Goal: Information Seeking & Learning: Learn about a topic

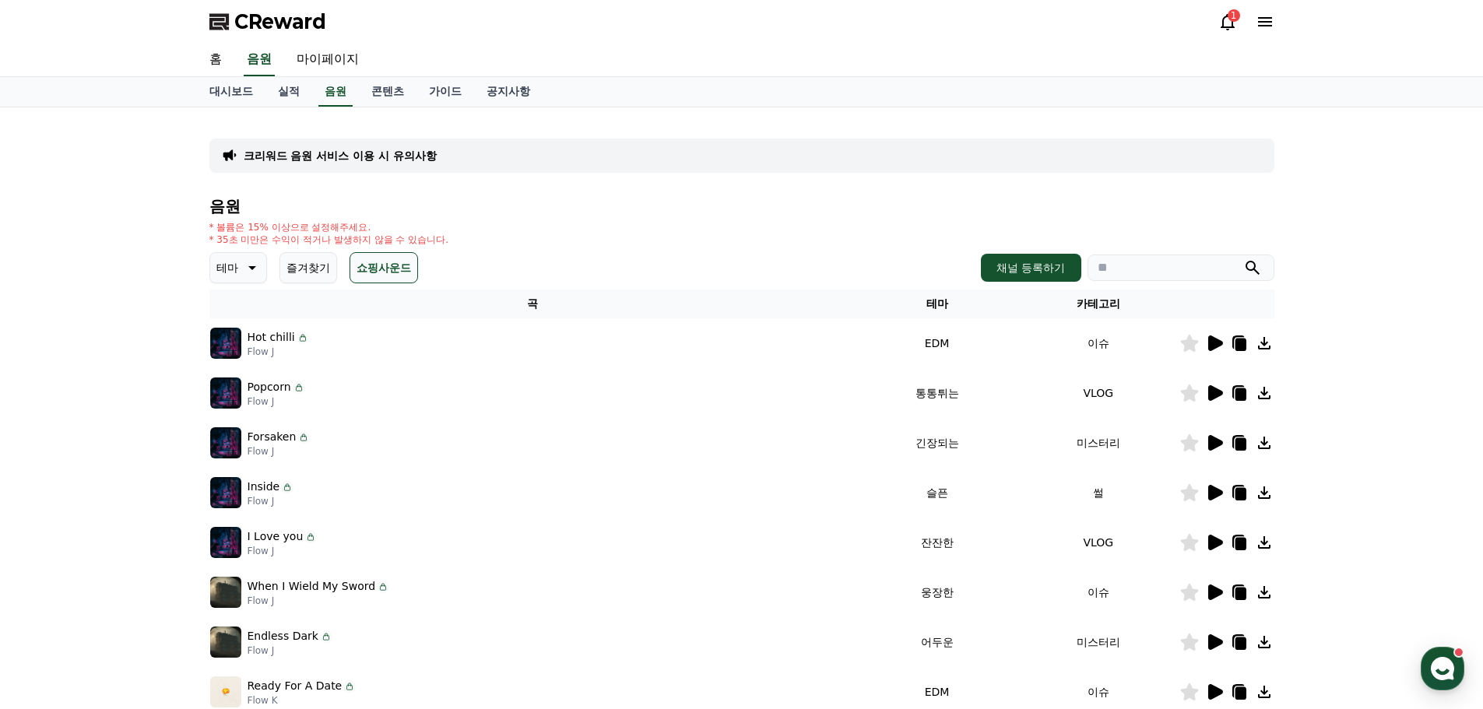
click at [1253, 18] on div "1" at bounding box center [1246, 21] width 56 height 19
click at [1222, 18] on icon at bounding box center [1227, 21] width 19 height 19
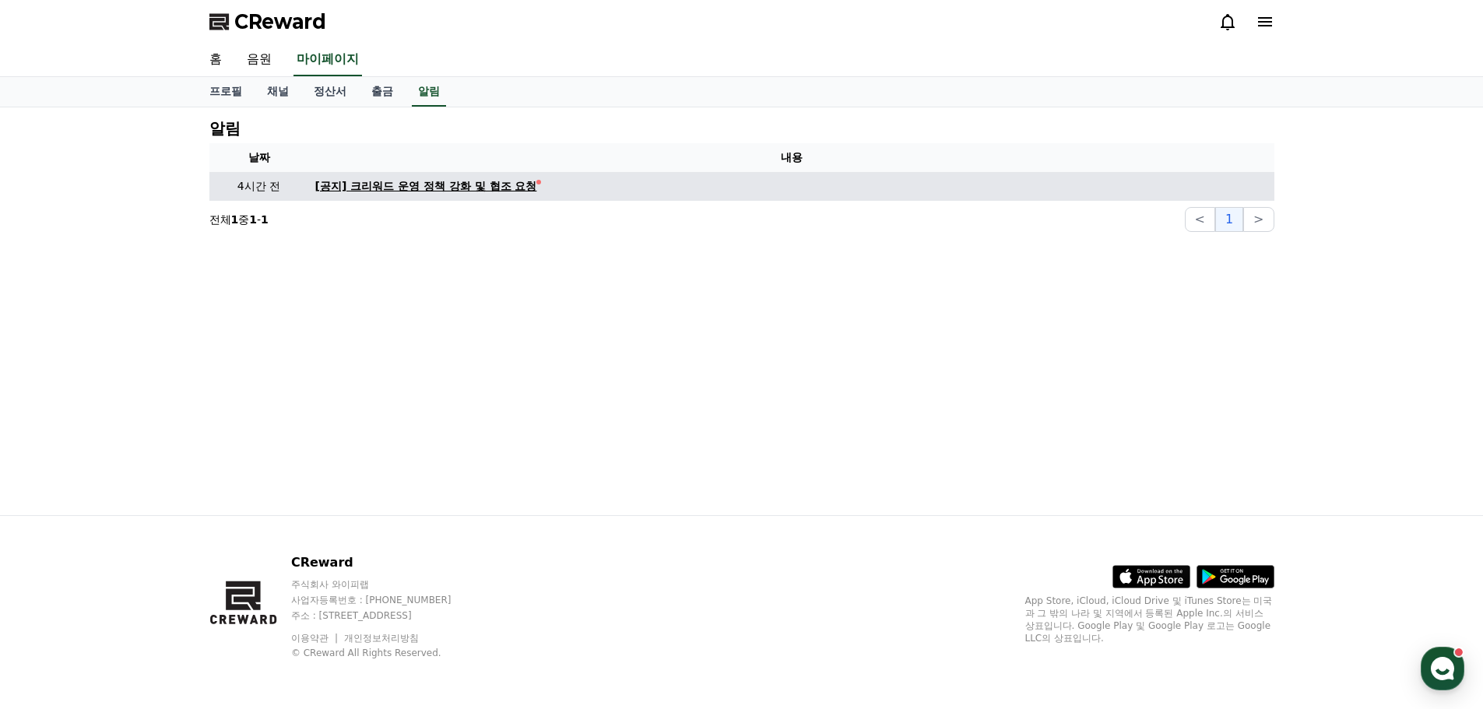
click at [452, 194] on div "[공지] 크리워드 운영 정책 강화 및 협조 요청" at bounding box center [426, 186] width 222 height 16
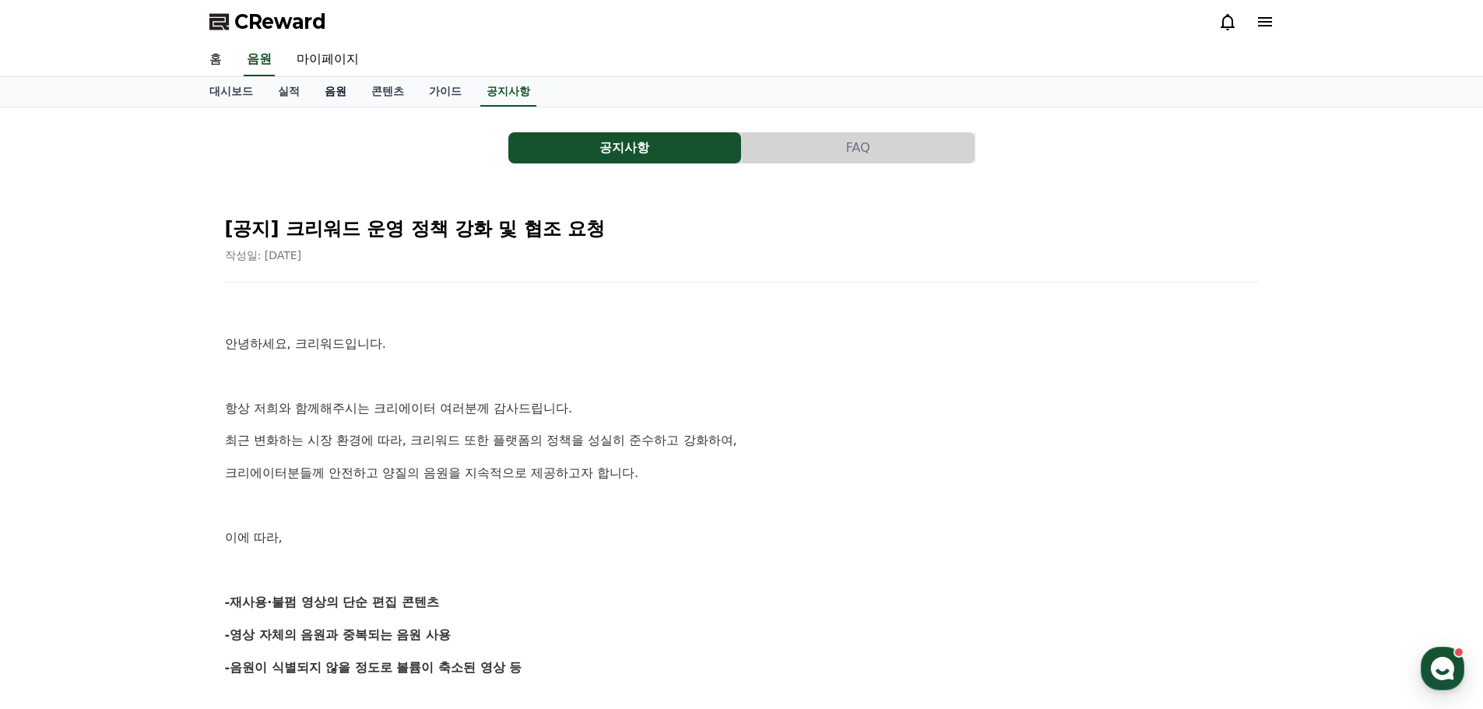
click at [335, 96] on link "음원" at bounding box center [335, 92] width 47 height 30
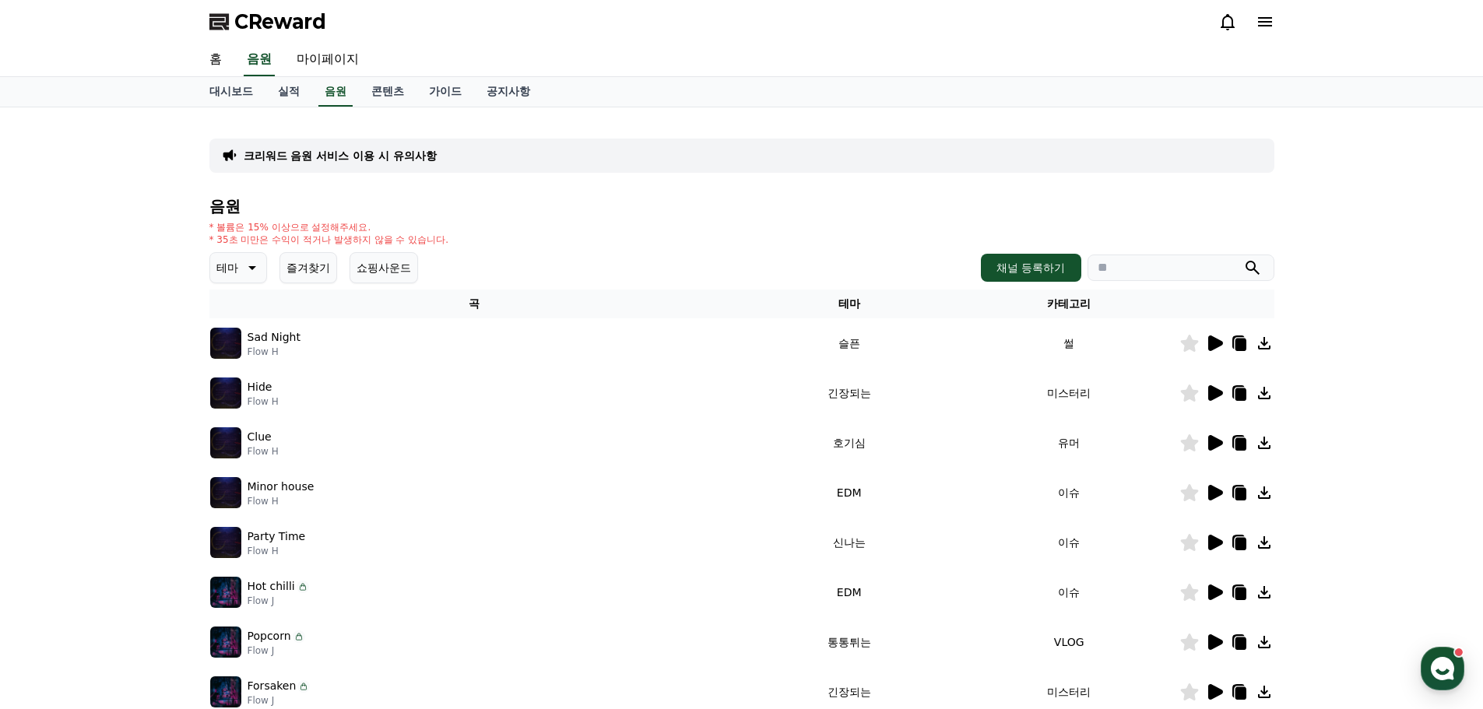
click at [381, 265] on button "쇼핑사운드" at bounding box center [384, 267] width 69 height 31
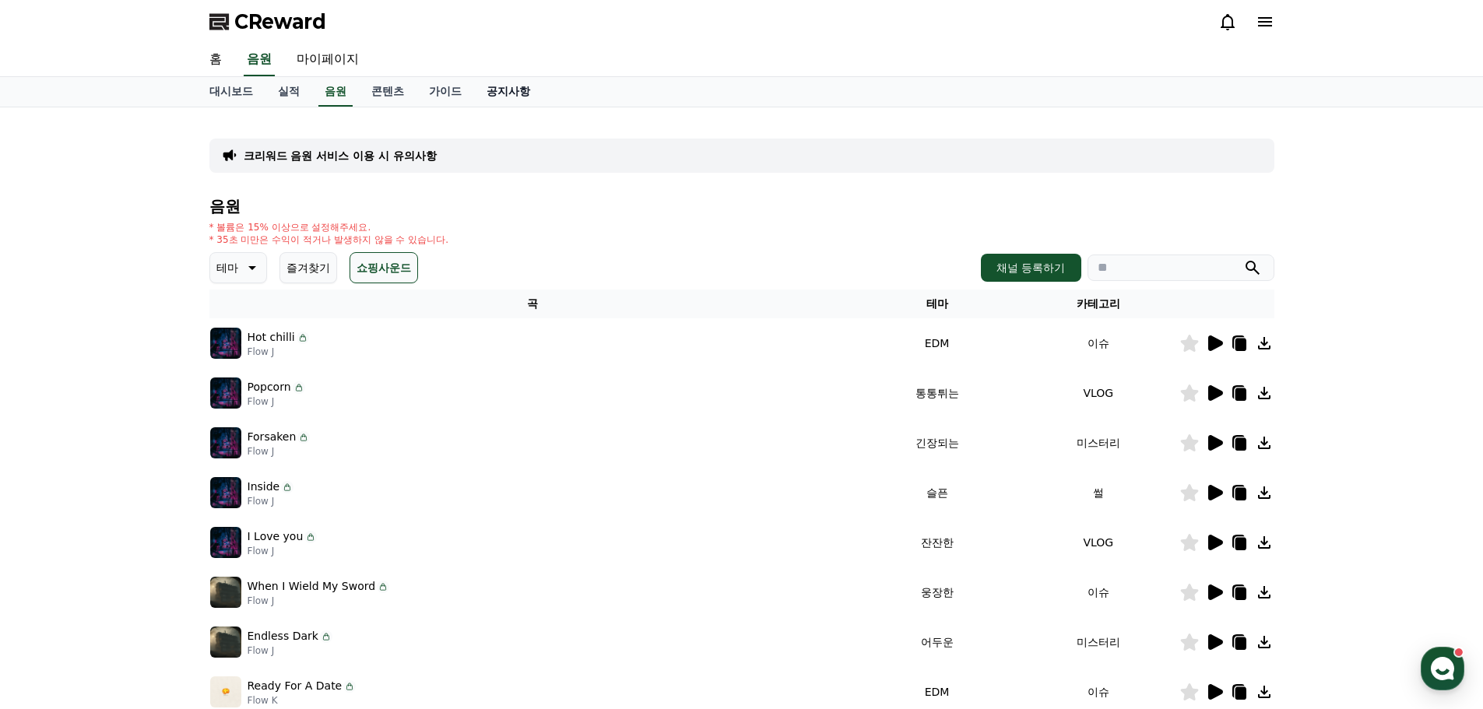
click at [508, 81] on link "공지사항" at bounding box center [508, 92] width 69 height 30
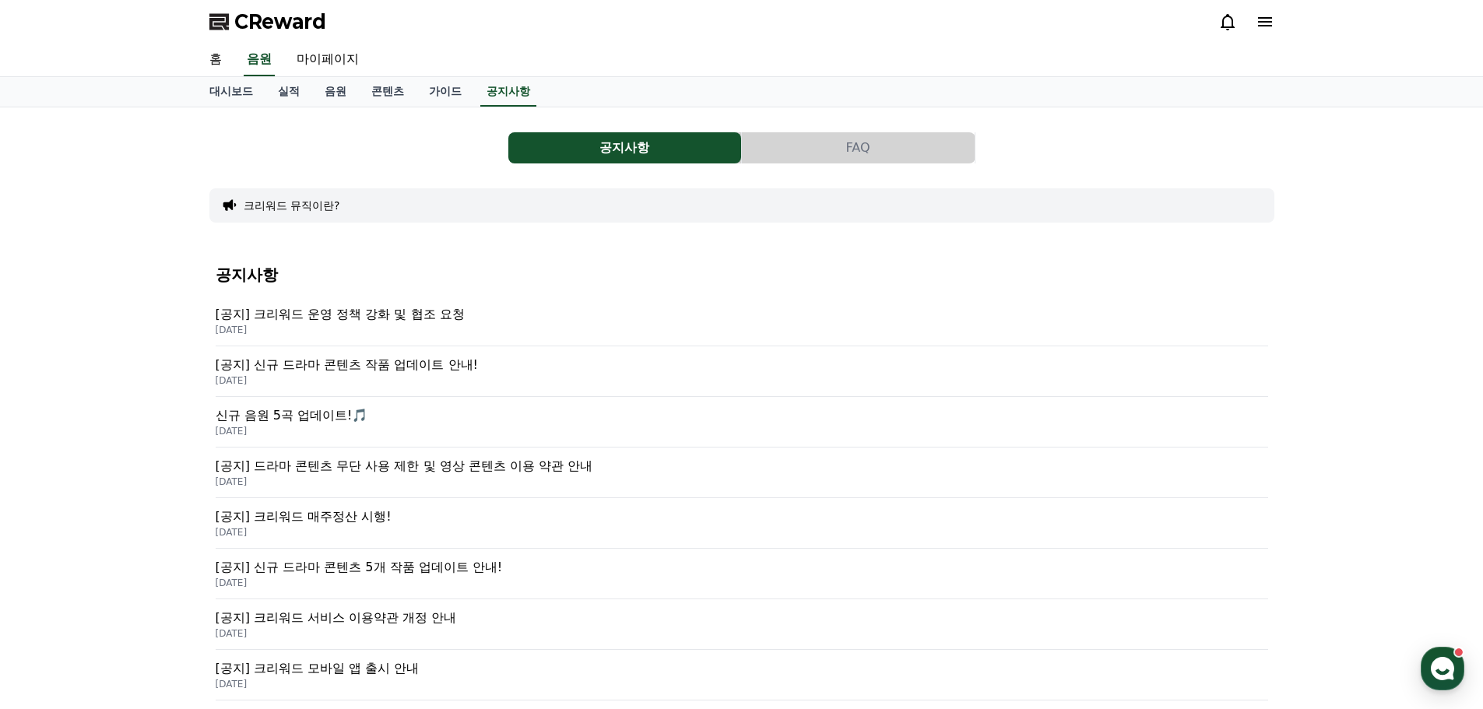
click at [406, 322] on p "[공지] 크리워드 운영 정책 강화 및 협조 요청" at bounding box center [742, 314] width 1053 height 19
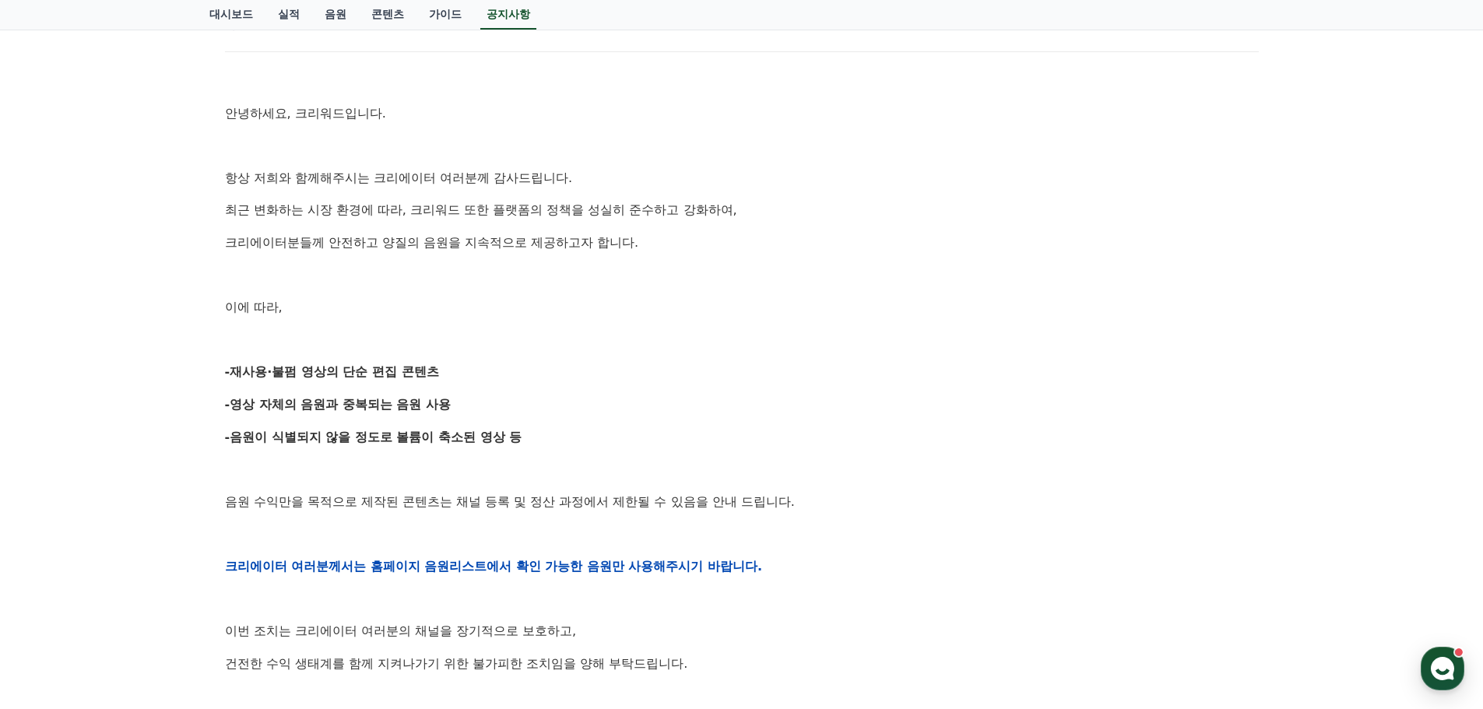
scroll to position [234, 0]
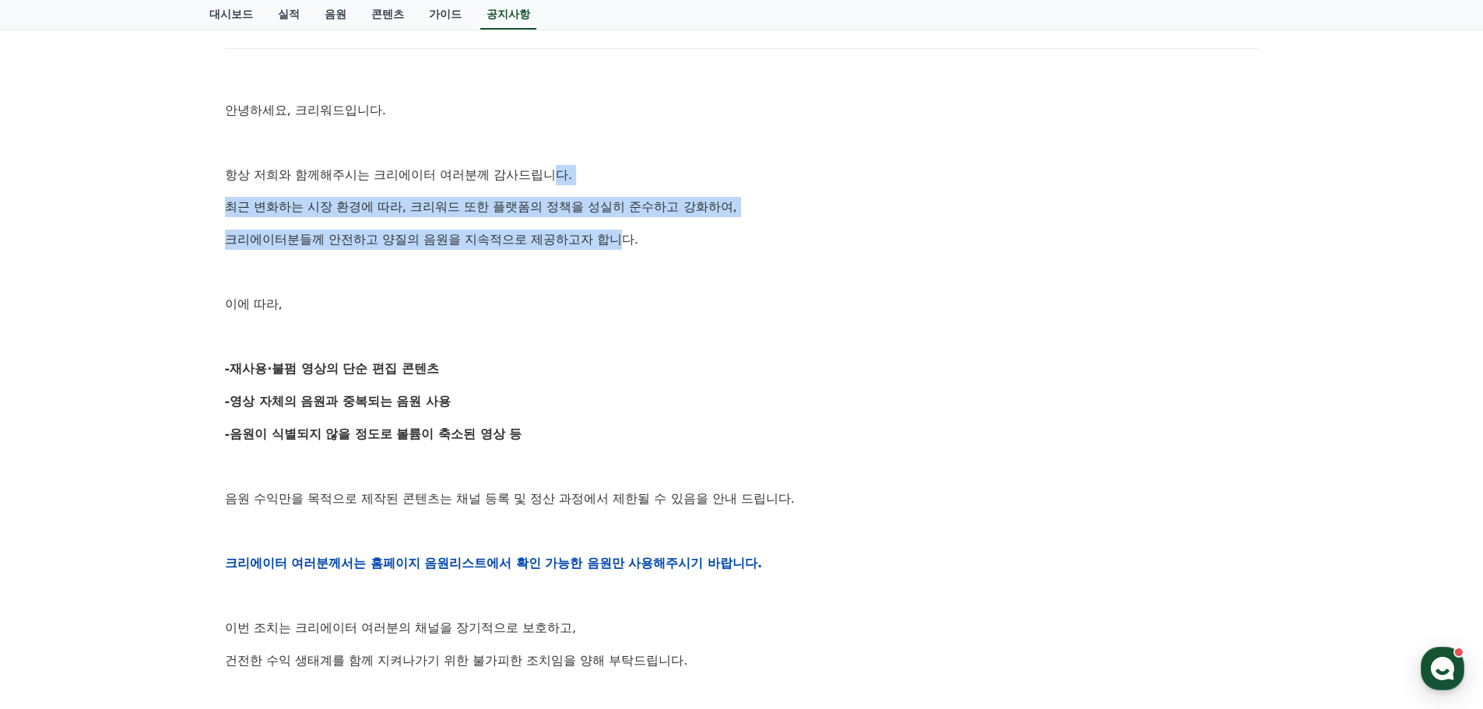
drag, startPoint x: 609, startPoint y: 207, endPoint x: 658, endPoint y: 250, distance: 65.1
click at [630, 231] on div "안녕하세요, 크리워드입니다. 항상 저희와 함께해주시는 크리에이터 여러분께 감사드립니다. 최근 변화하는 시장 환경에 따라, 크리워드 또한 플랫폼…" at bounding box center [742, 563] width 1034 height 991
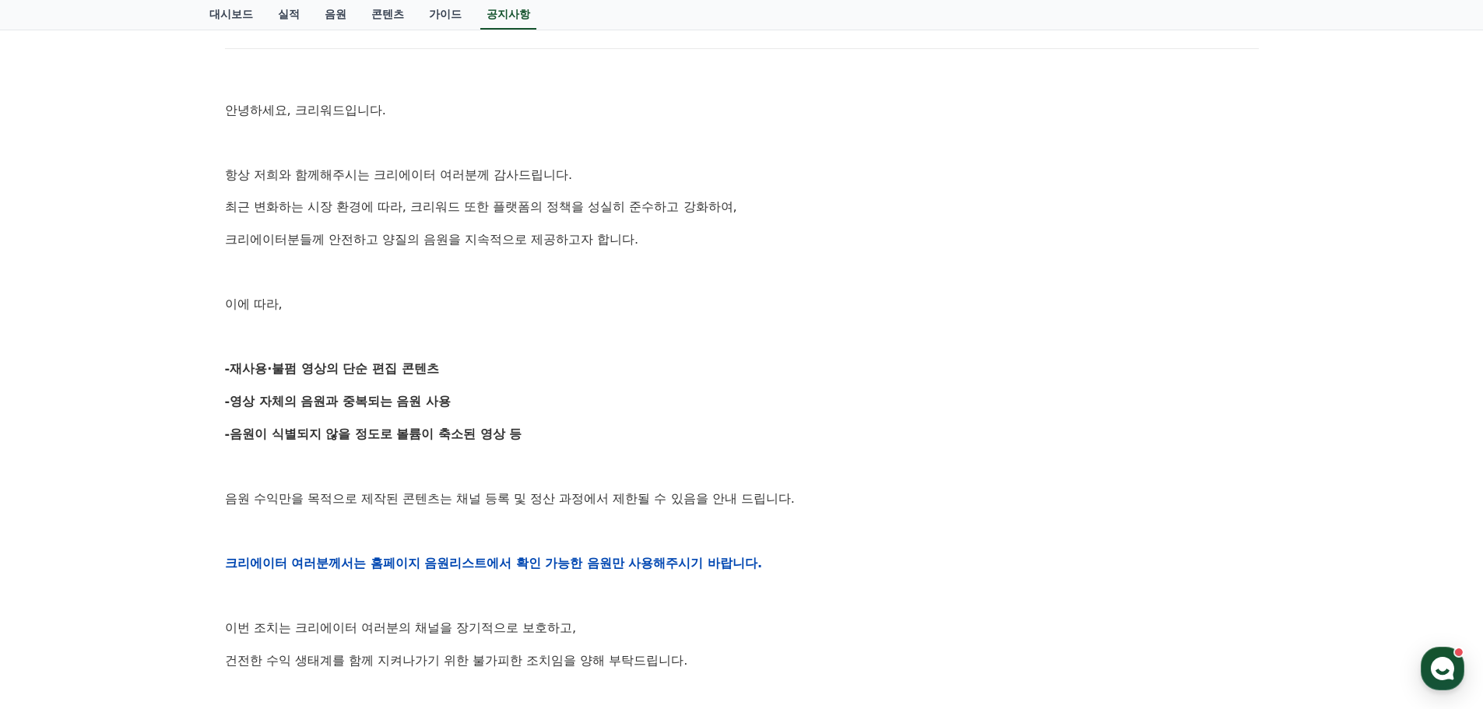
click at [659, 251] on div "안녕하세요, 크리워드입니다. 항상 저희와 함께해주시는 크리에이터 여러분께 감사드립니다. 최근 변화하는 시장 환경에 따라, 크리워드 또한 플랫폼…" at bounding box center [742, 563] width 1034 height 991
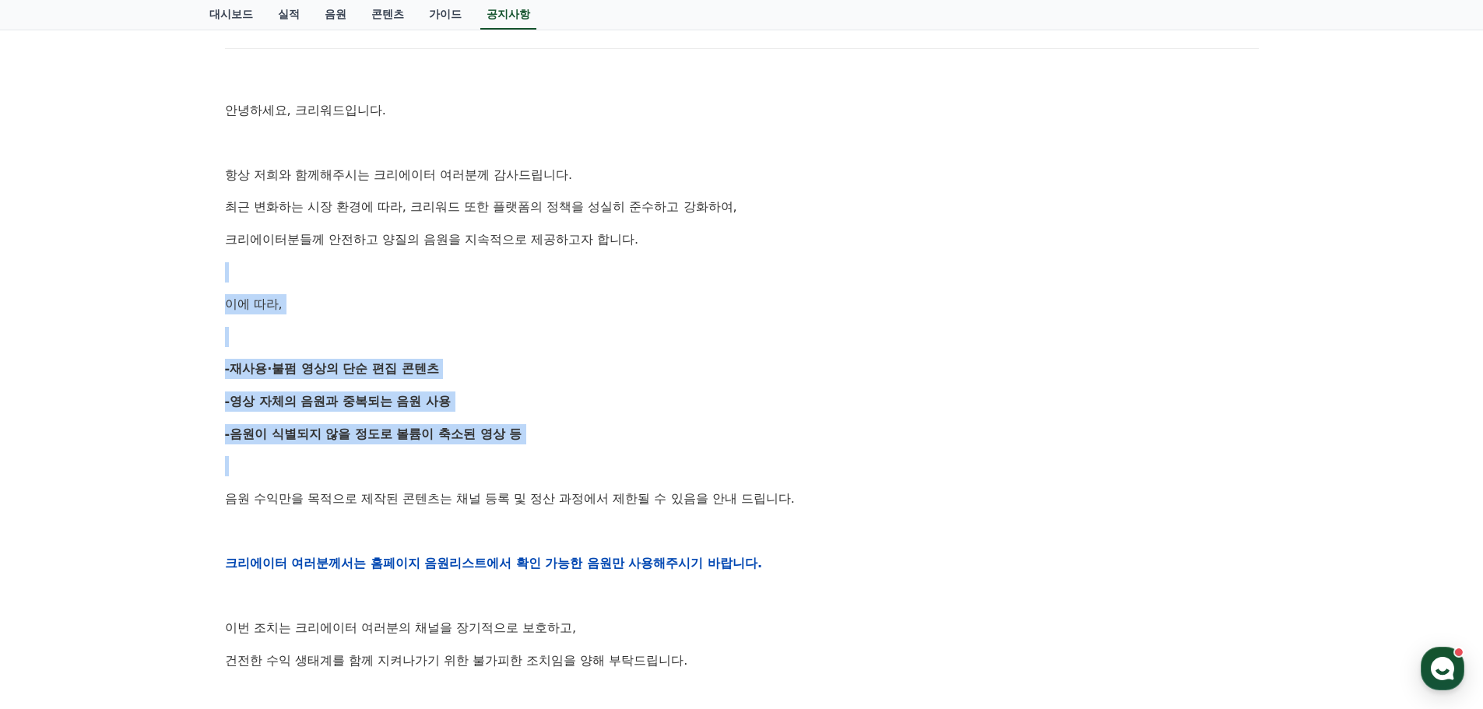
drag, startPoint x: 705, startPoint y: 369, endPoint x: 849, endPoint y: 470, distance: 175.4
click at [810, 465] on div "안녕하세요, 크리워드입니다. 항상 저희와 함께해주시는 크리에이터 여러분께 감사드립니다. 최근 변화하는 시장 환경에 따라, 크리워드 또한 플랫폼…" at bounding box center [742, 563] width 1034 height 991
drag, startPoint x: 1452, startPoint y: 654, endPoint x: 1451, endPoint y: 663, distance: 8.6
click at [1453, 655] on div "CReward 상담 버튼" at bounding box center [1443, 669] width 44 height 44
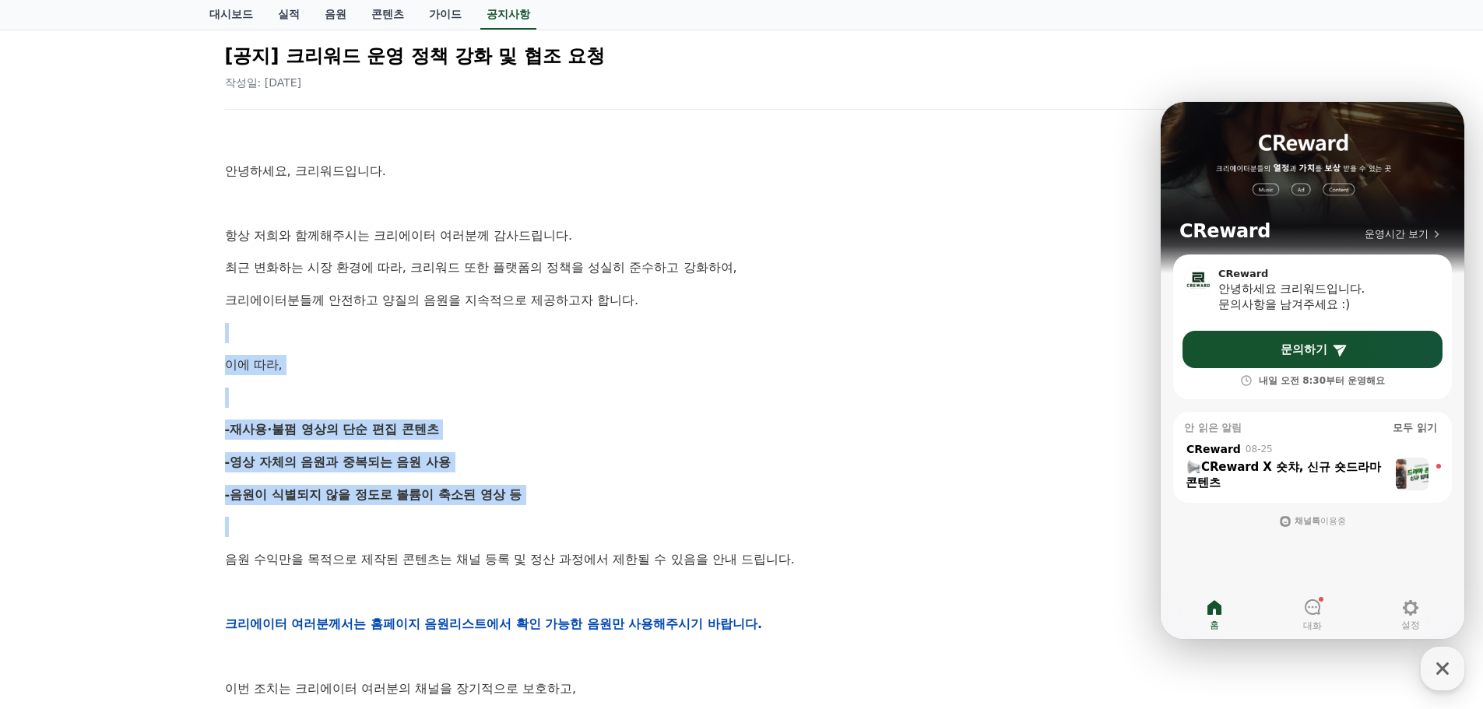
scroll to position [0, 0]
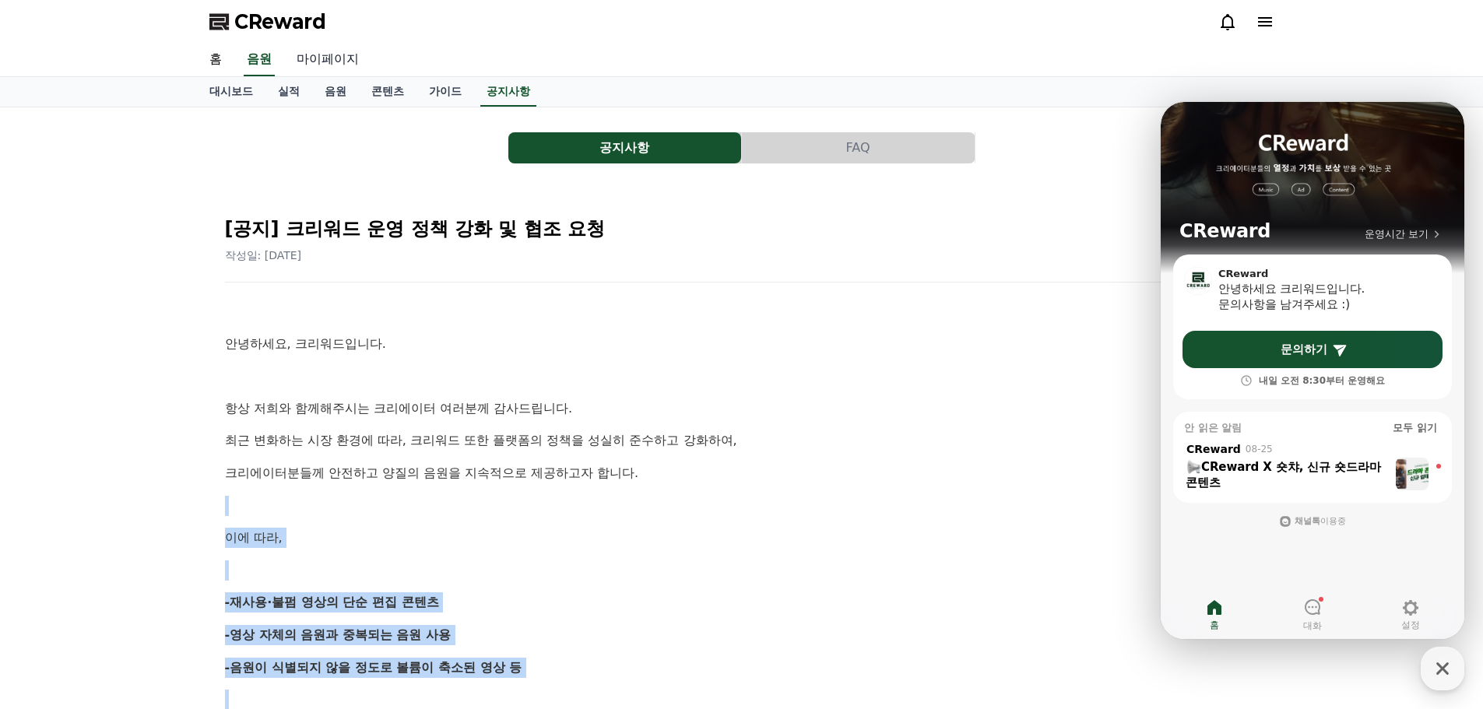
click at [317, 65] on link "마이페이지" at bounding box center [327, 60] width 87 height 33
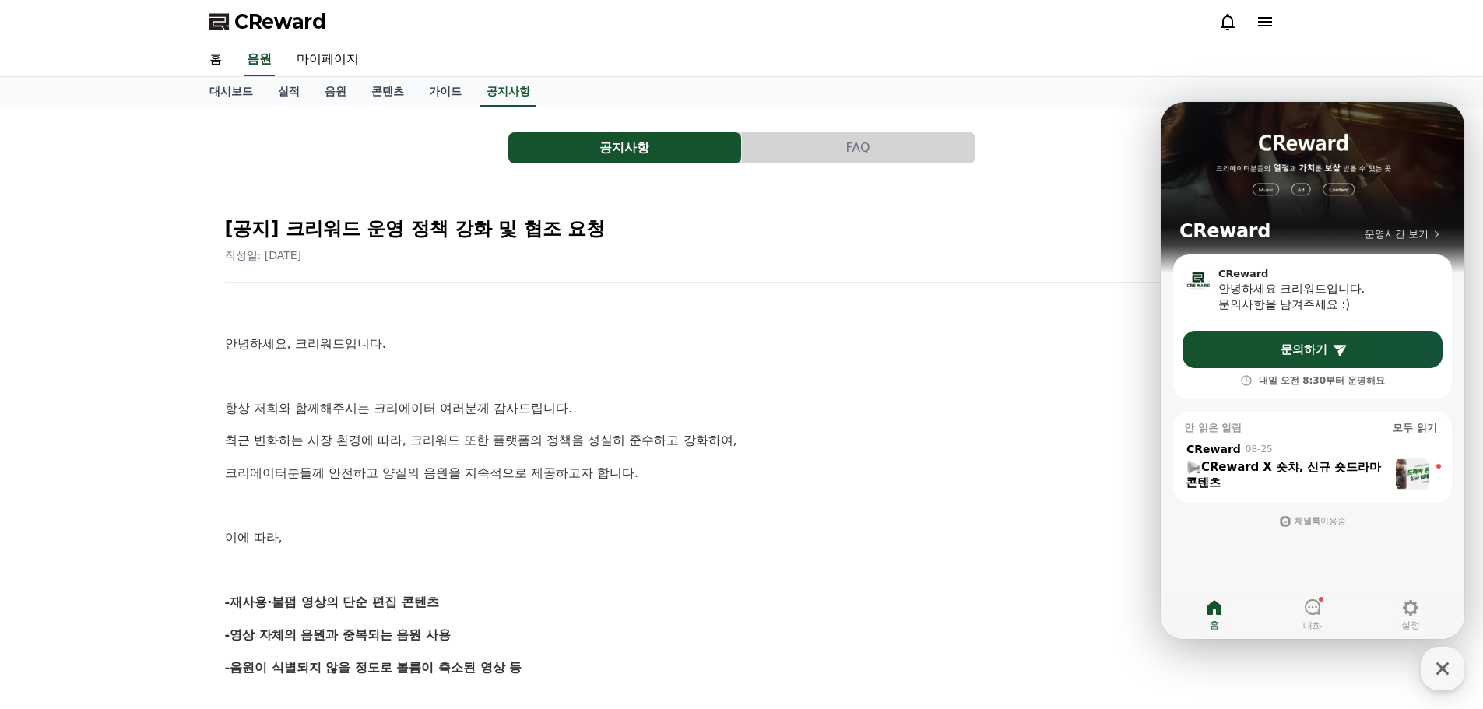
select select "**********"
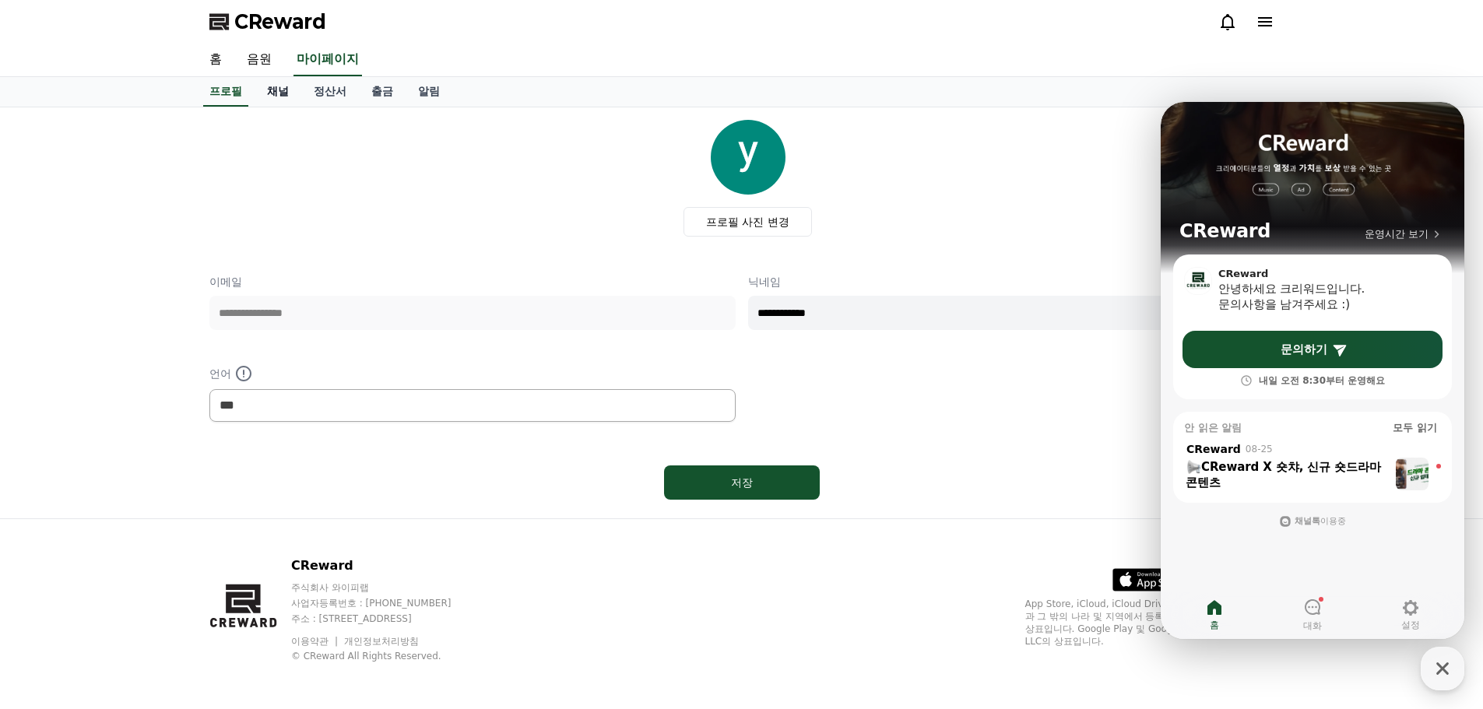
click at [289, 92] on link "채널" at bounding box center [278, 92] width 47 height 30
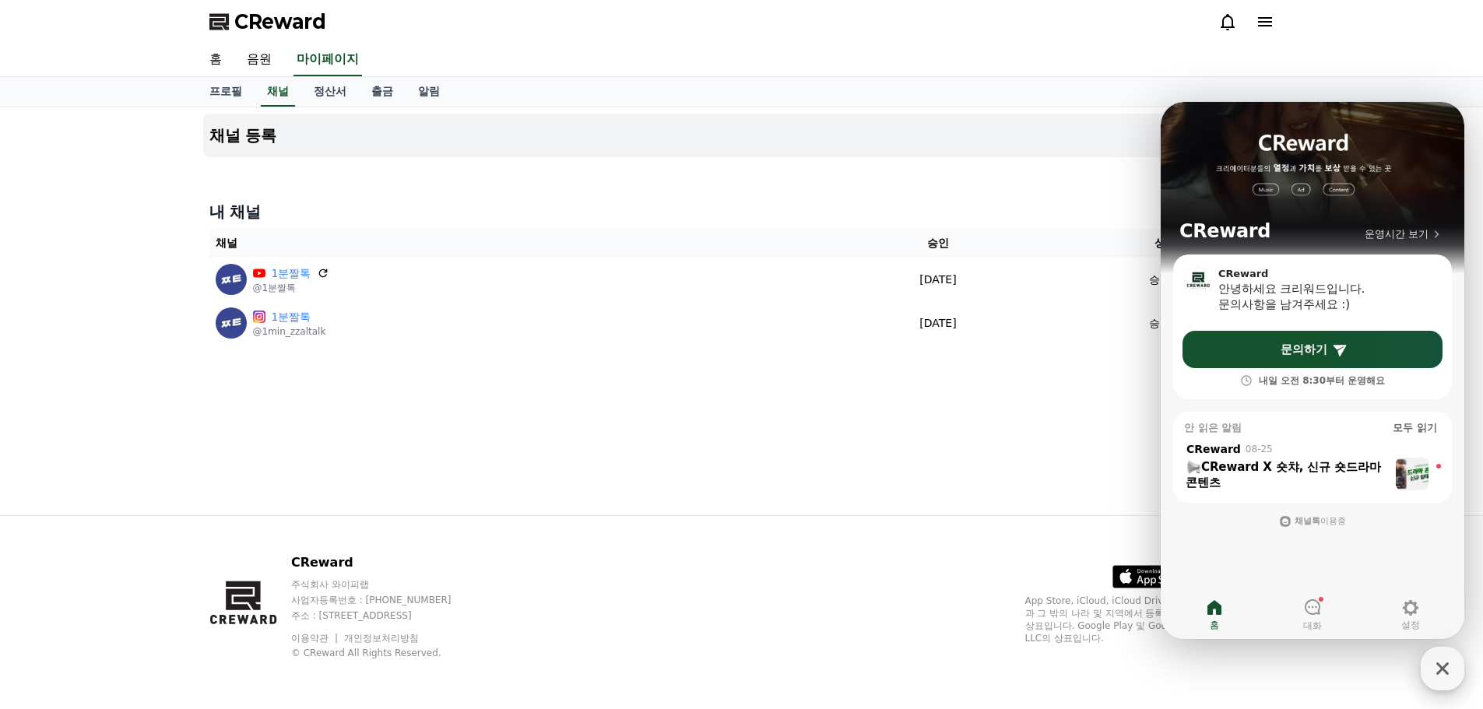
click at [1443, 674] on icon "button" at bounding box center [1443, 669] width 28 height 28
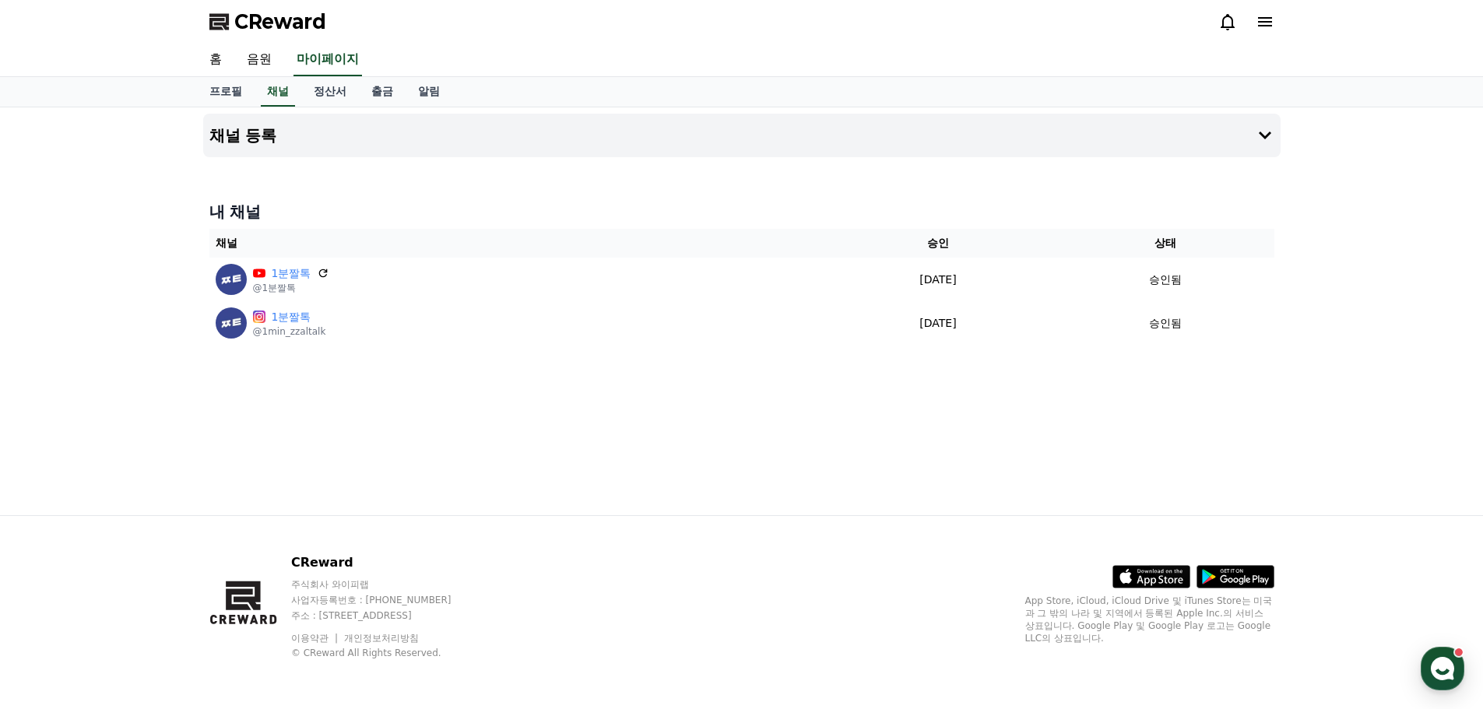
click at [1373, 266] on div "채널 등록 내 채널 채널 승인 상태 1분짤톡 @1분짤톡 [DATE] 09-15 승인됨 1분짤톡 @1min_zzaltalk [DATE] 09-1…" at bounding box center [741, 311] width 1483 height 408
click at [227, 56] on link "홈" at bounding box center [215, 60] width 37 height 33
